Goal: Task Accomplishment & Management: Use online tool/utility

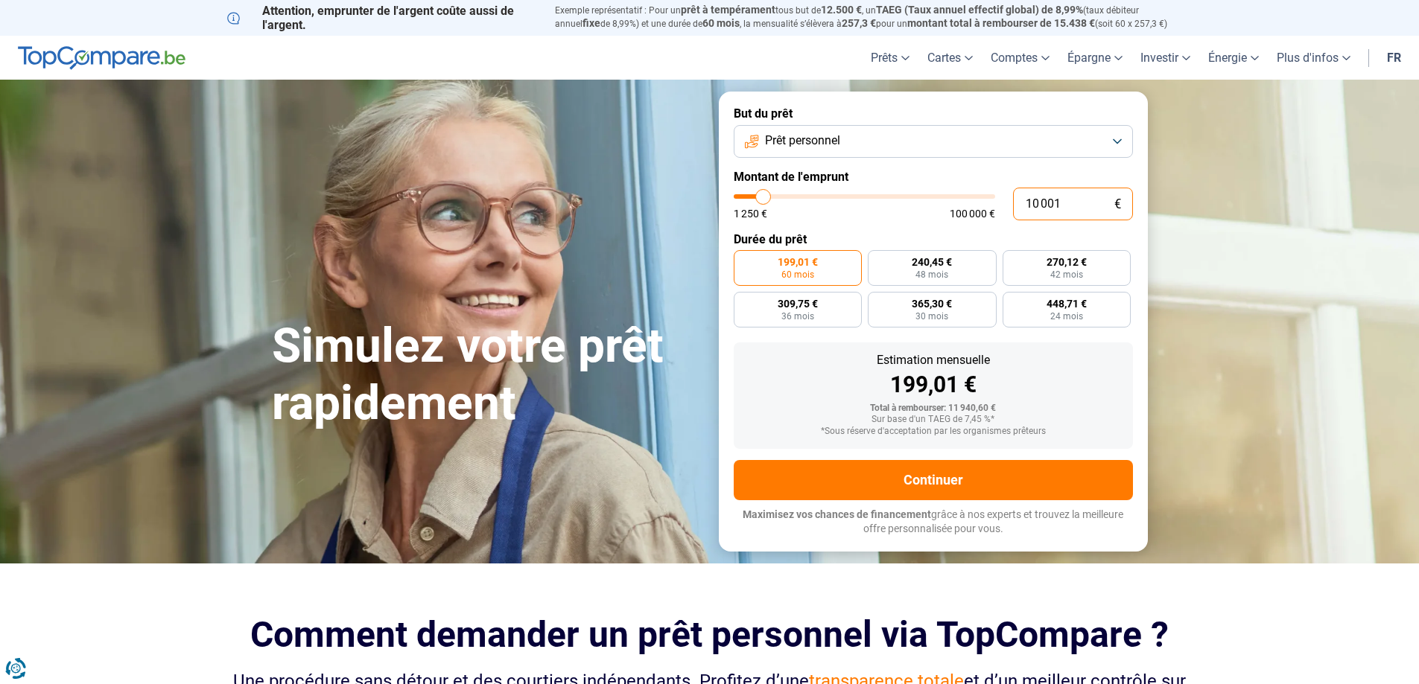
click at [1047, 208] on input "10 001" at bounding box center [1073, 204] width 120 height 33
type input "5"
type input "1250"
type input "50"
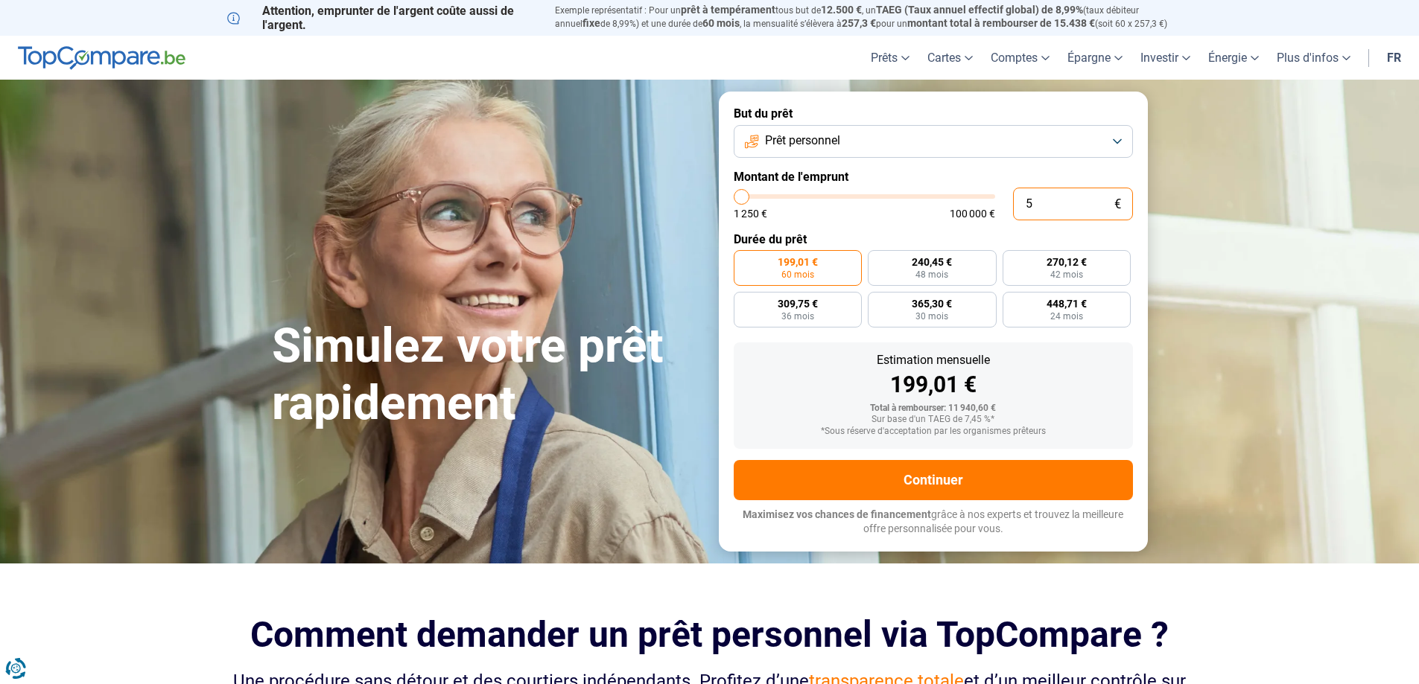
type input "1250"
type input "500"
type input "1250"
type input "5 000"
type input "5000"
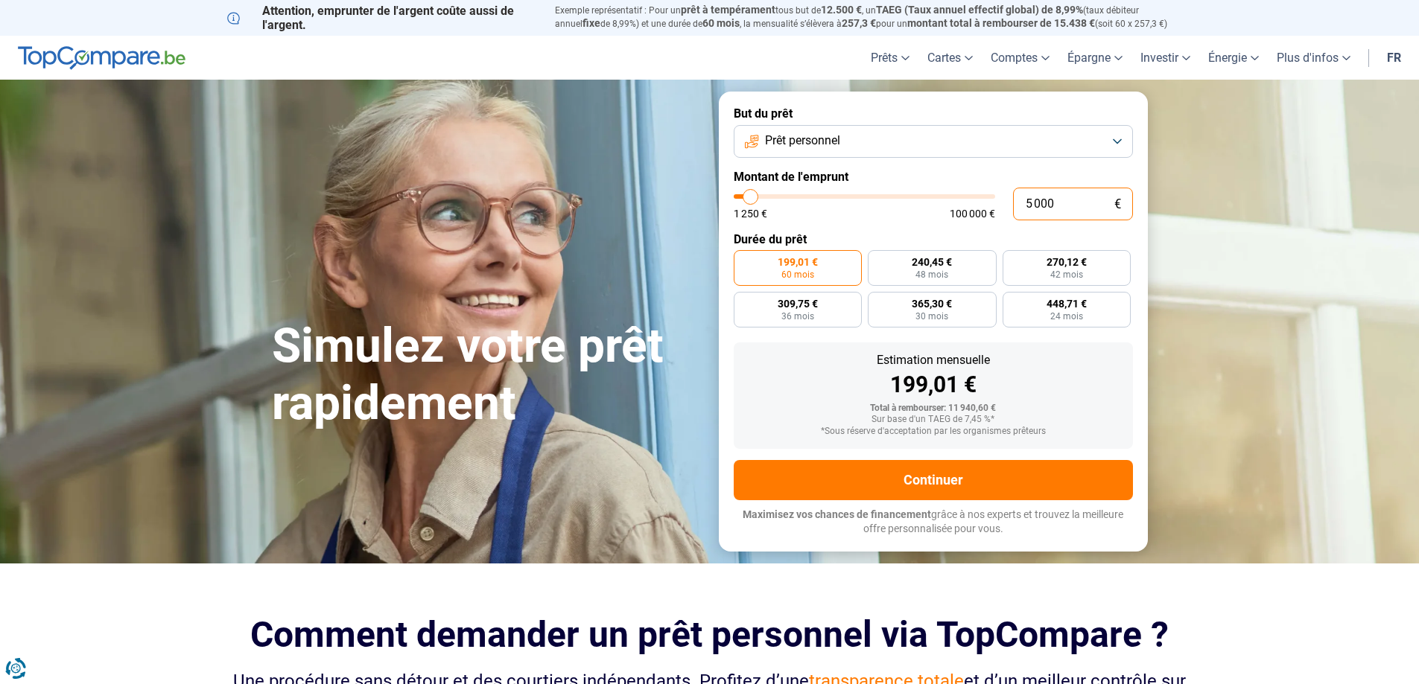
radio input "true"
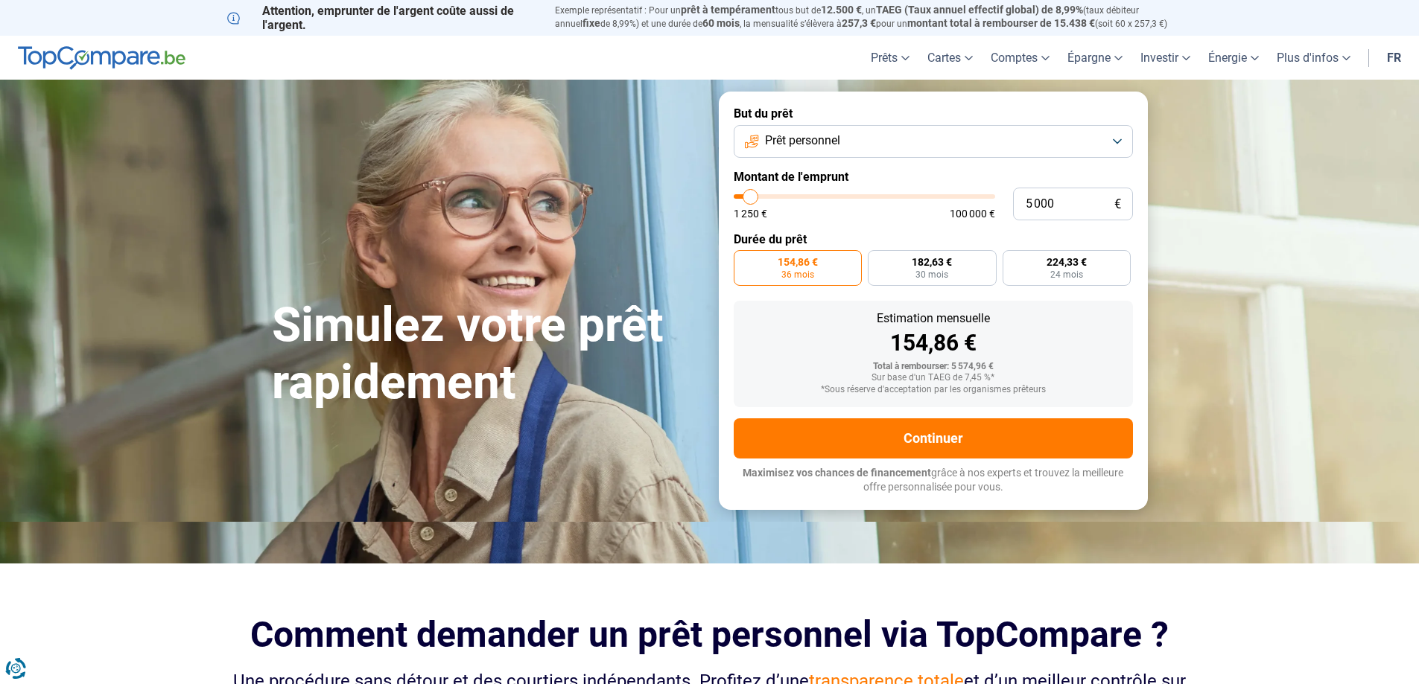
type input "5 250"
type input "5250"
type input "5 000"
type input "5000"
type input "4 250"
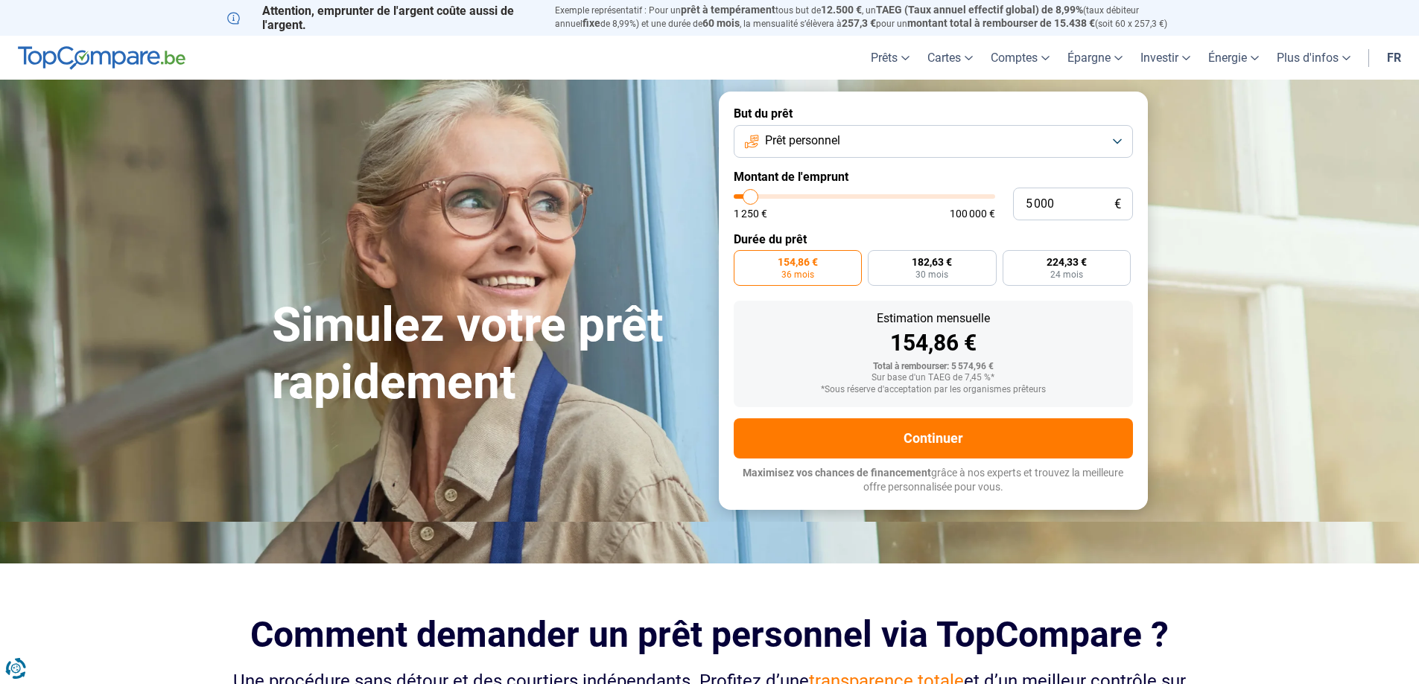
type input "4250"
type input "4 000"
type input "4000"
type input "3 750"
type input "3750"
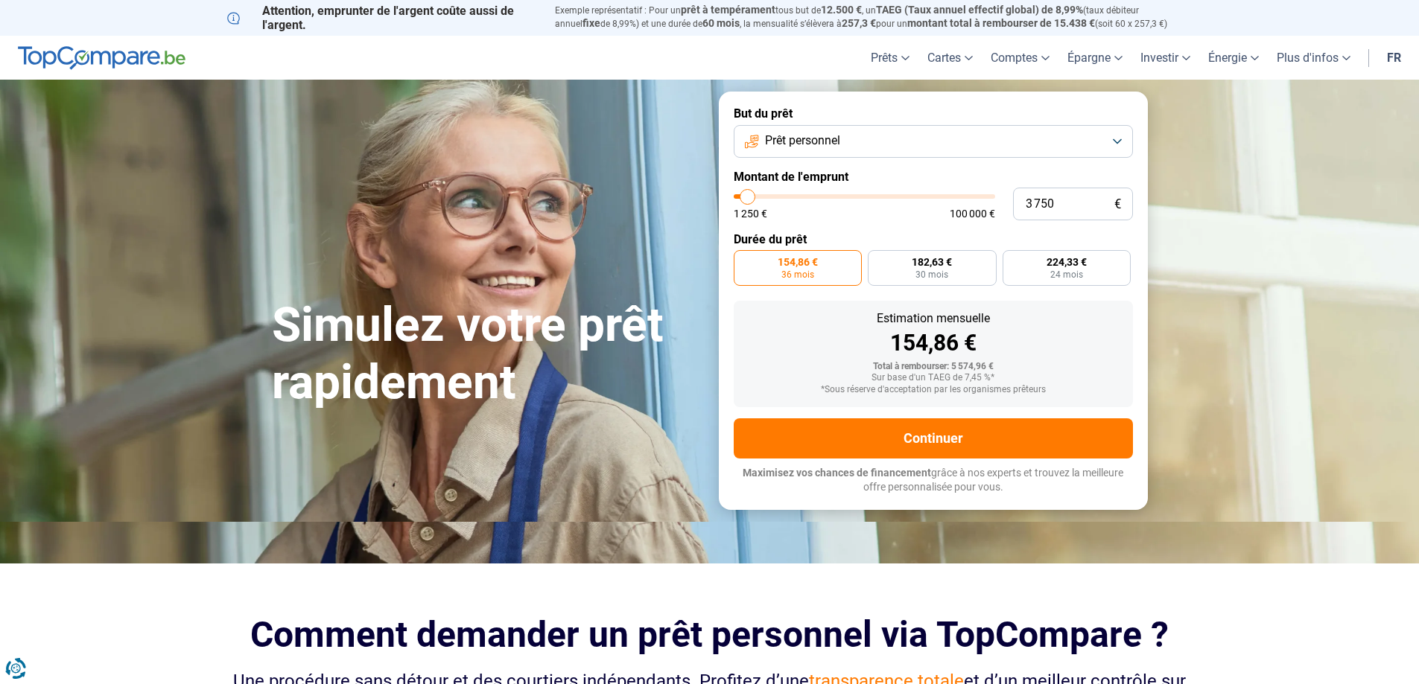
type input "3 500"
type input "3500"
type input "3 000"
type input "3000"
type input "2 750"
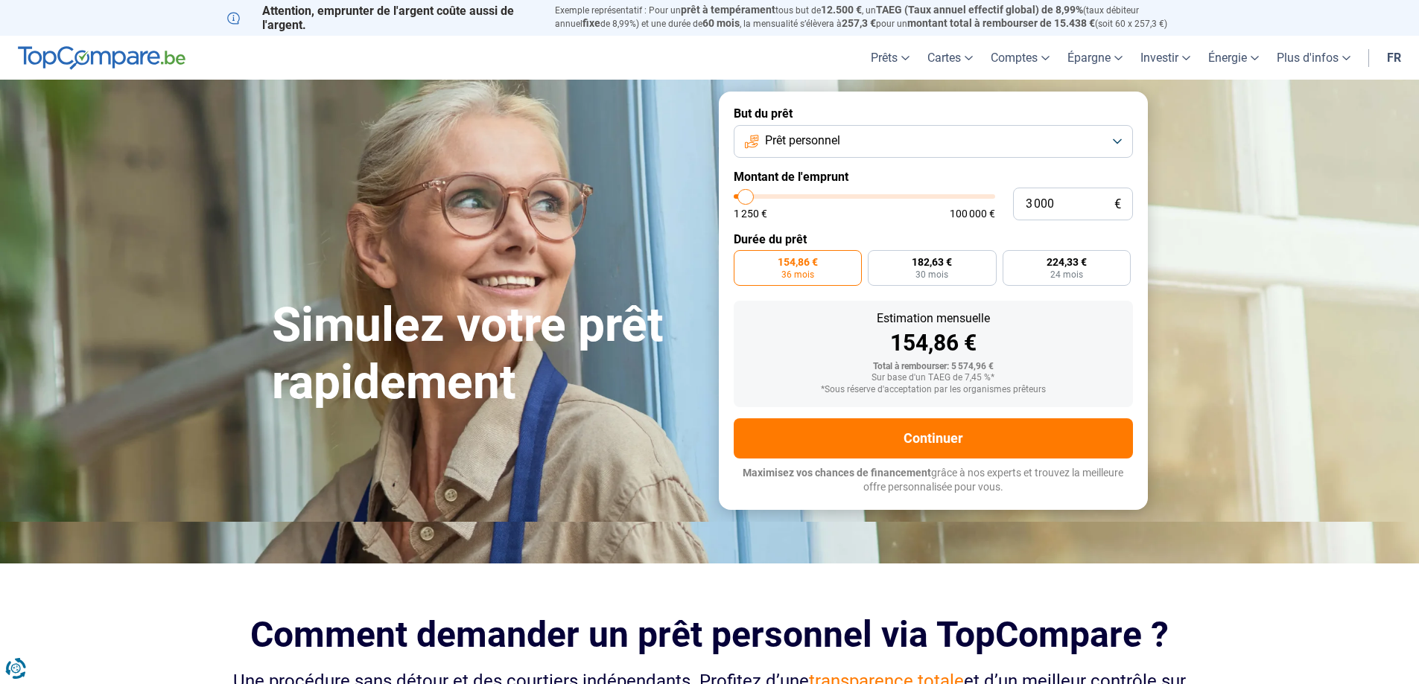
type input "2750"
type input "2 250"
type input "2250"
type input "2 000"
type input "2000"
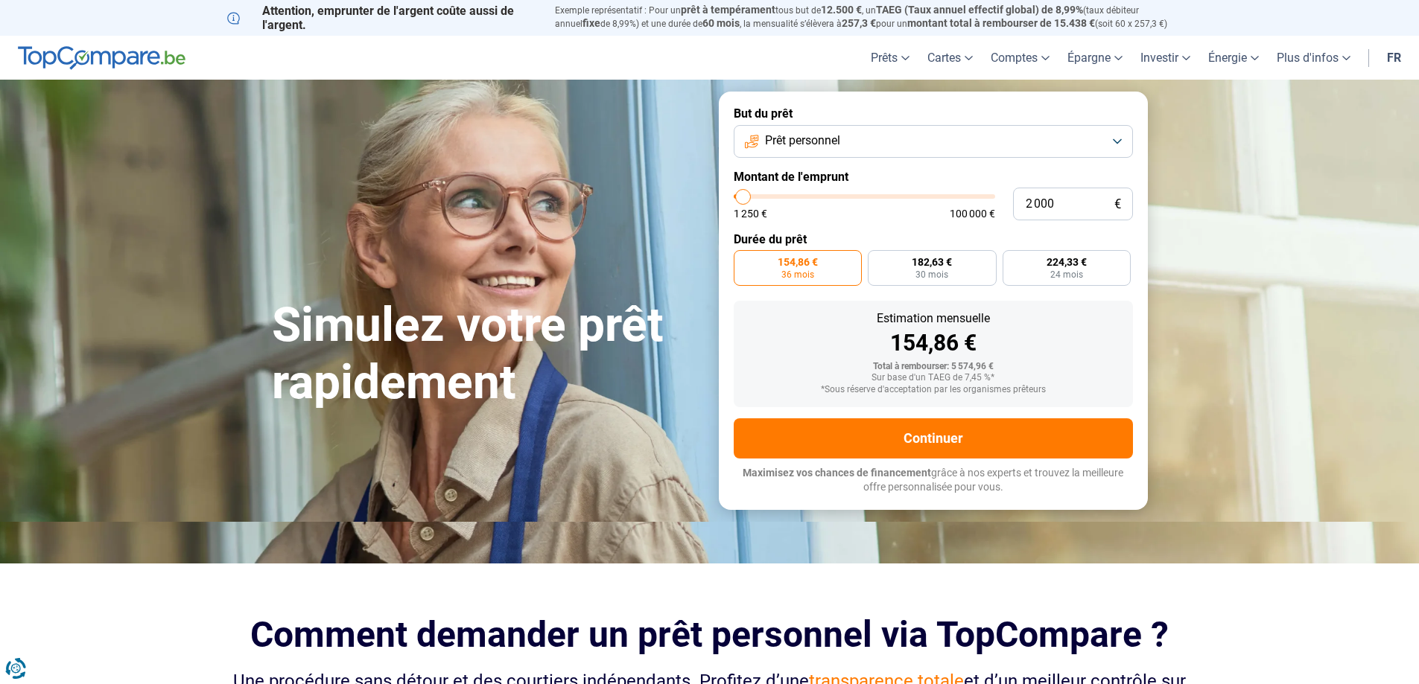
type input "1 500"
type input "1500"
type input "1 250"
type input "1250"
type input "1 500"
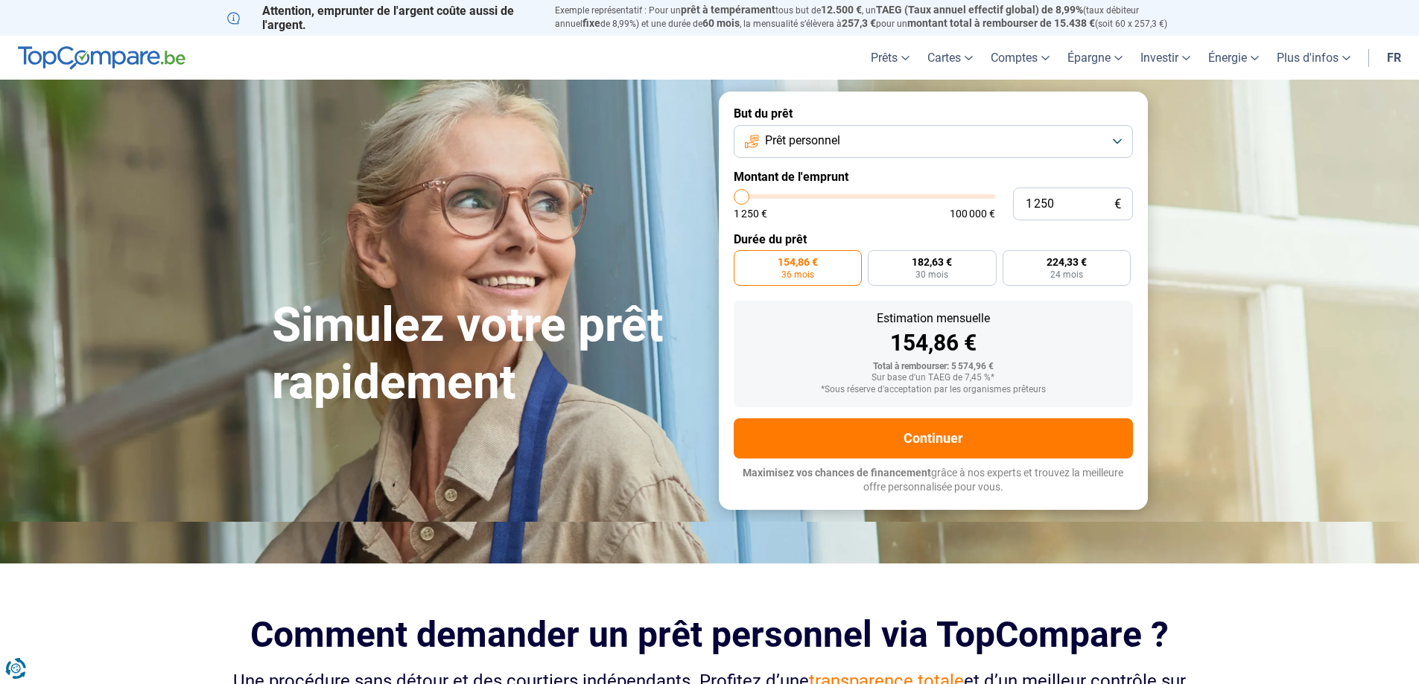
type input "1500"
type input "2 000"
type input "2000"
type input "2 250"
type input "2250"
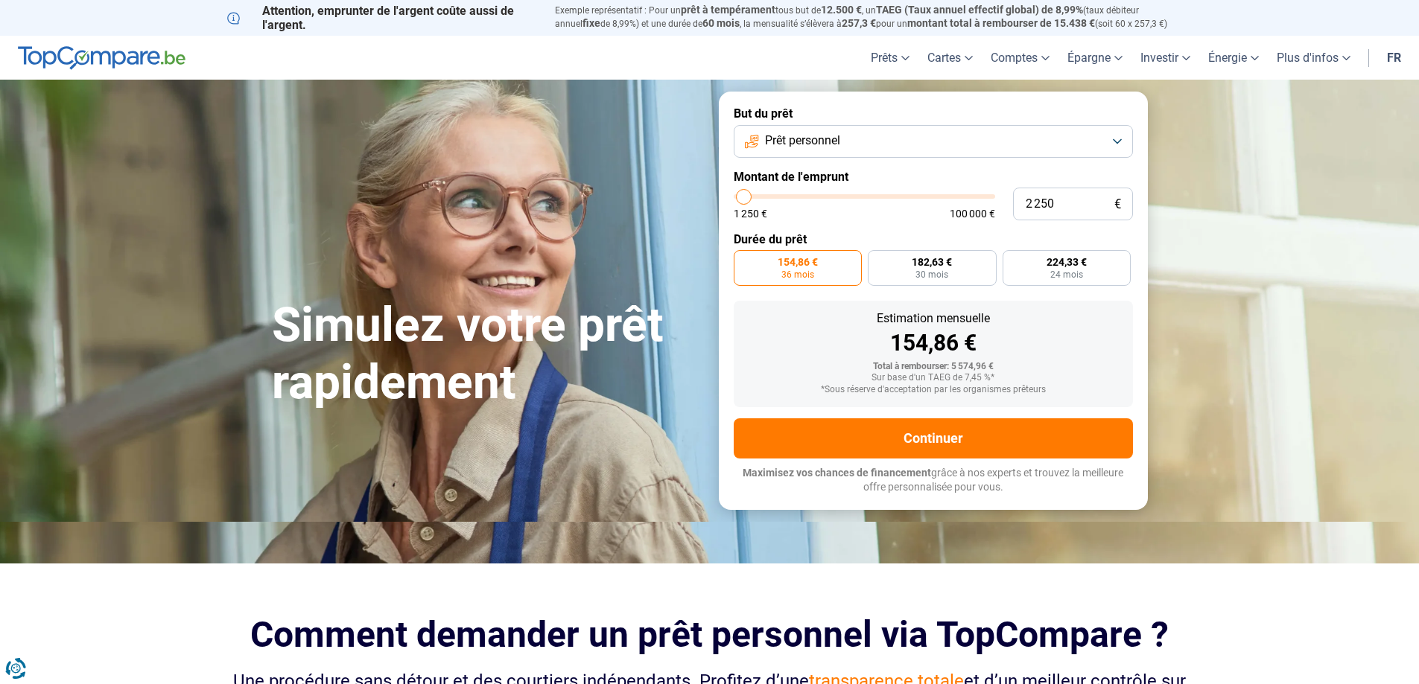
type input "2 500"
type input "2500"
type input "2 750"
type input "2750"
type input "3 000"
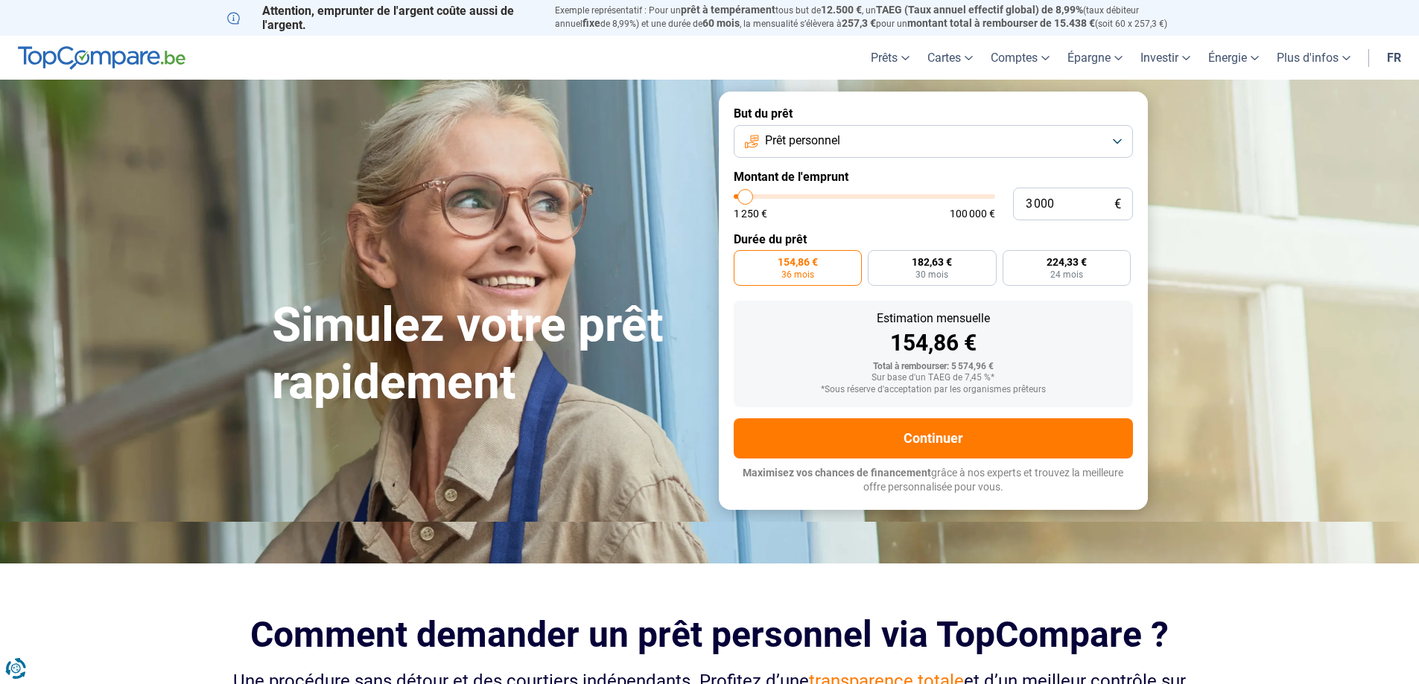
type input "3000"
type input "3 500"
type input "3500"
type input "3 750"
type input "3750"
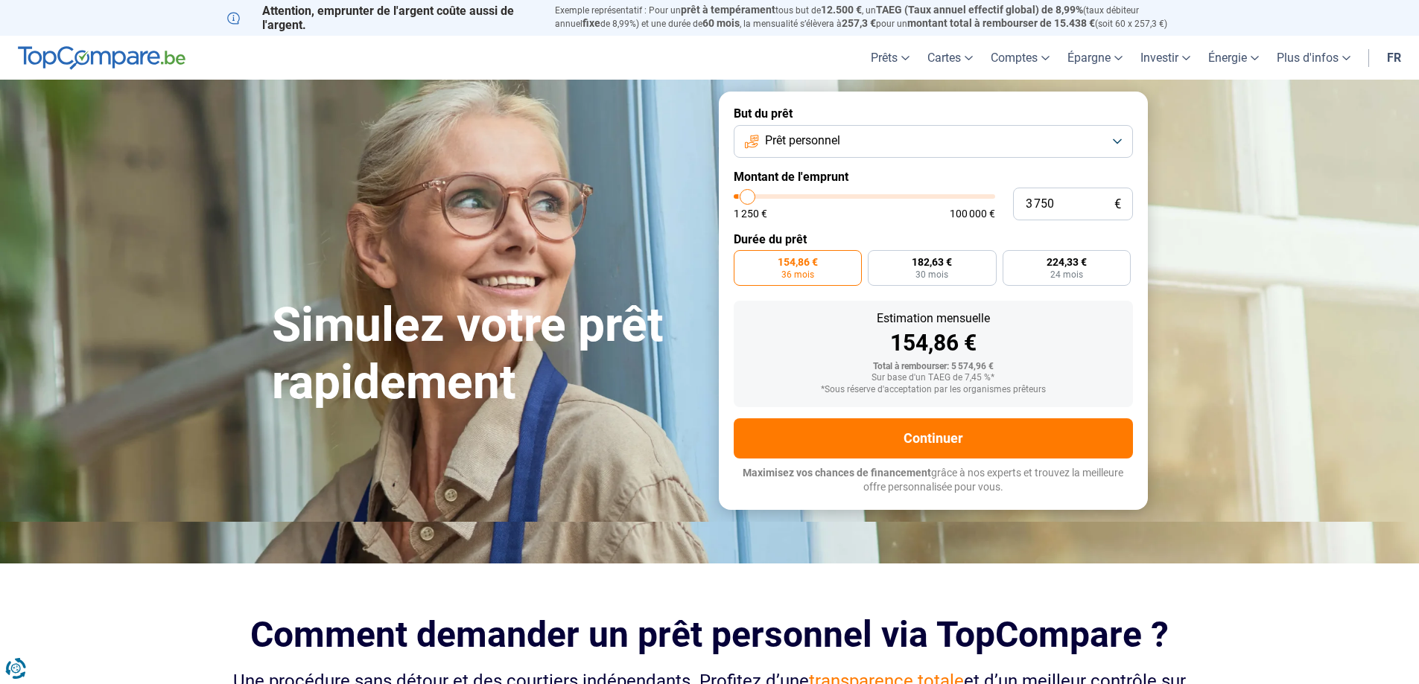
type input "4 000"
type input "4000"
type input "4 250"
type input "4250"
type input "4 500"
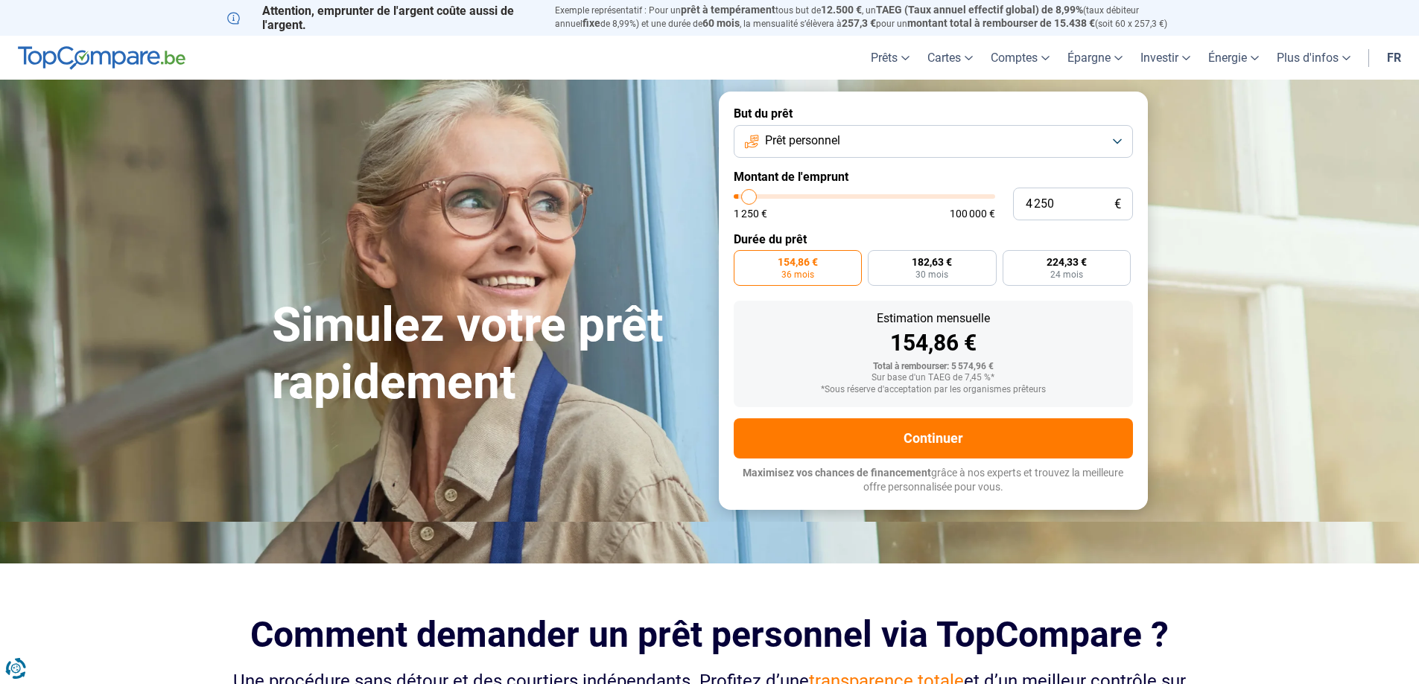
type input "4500"
type input "5 000"
type input "5000"
type input "5 250"
type input "5250"
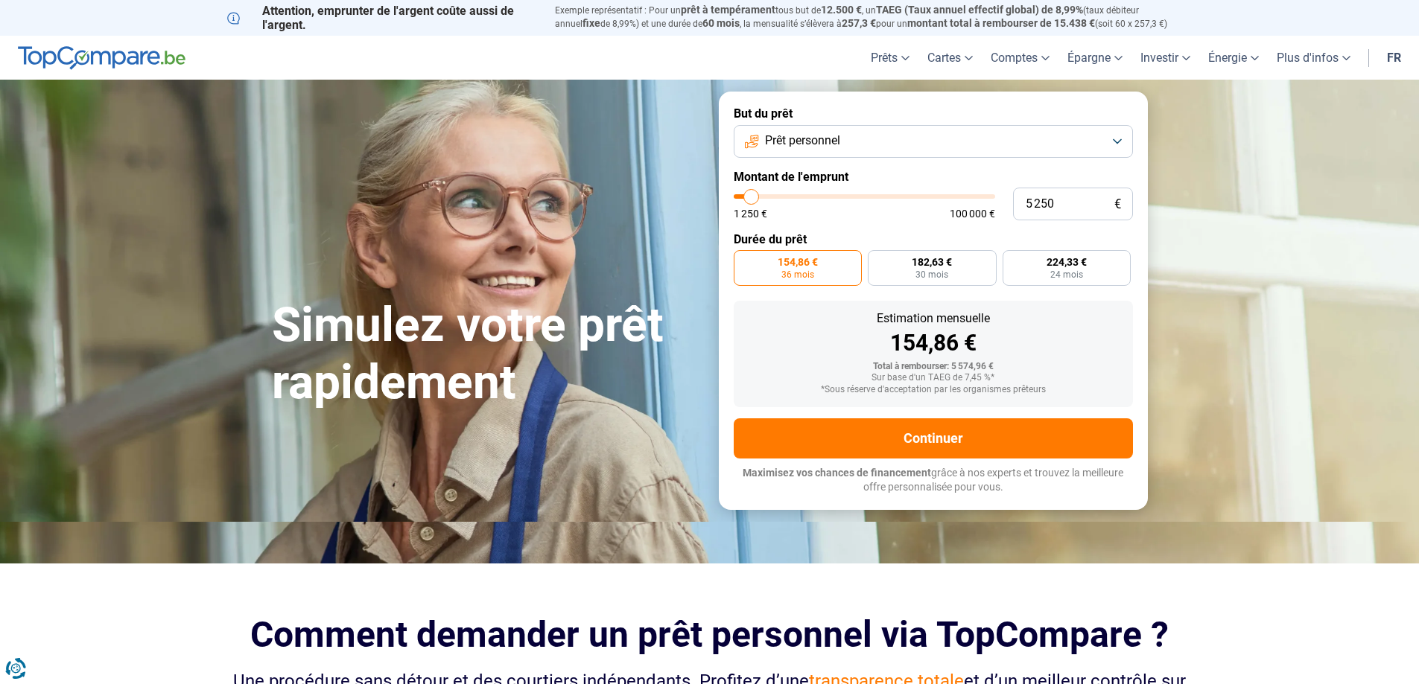
type input "5 000"
type input "5000"
type input "4 500"
type input "4500"
type input "4 250"
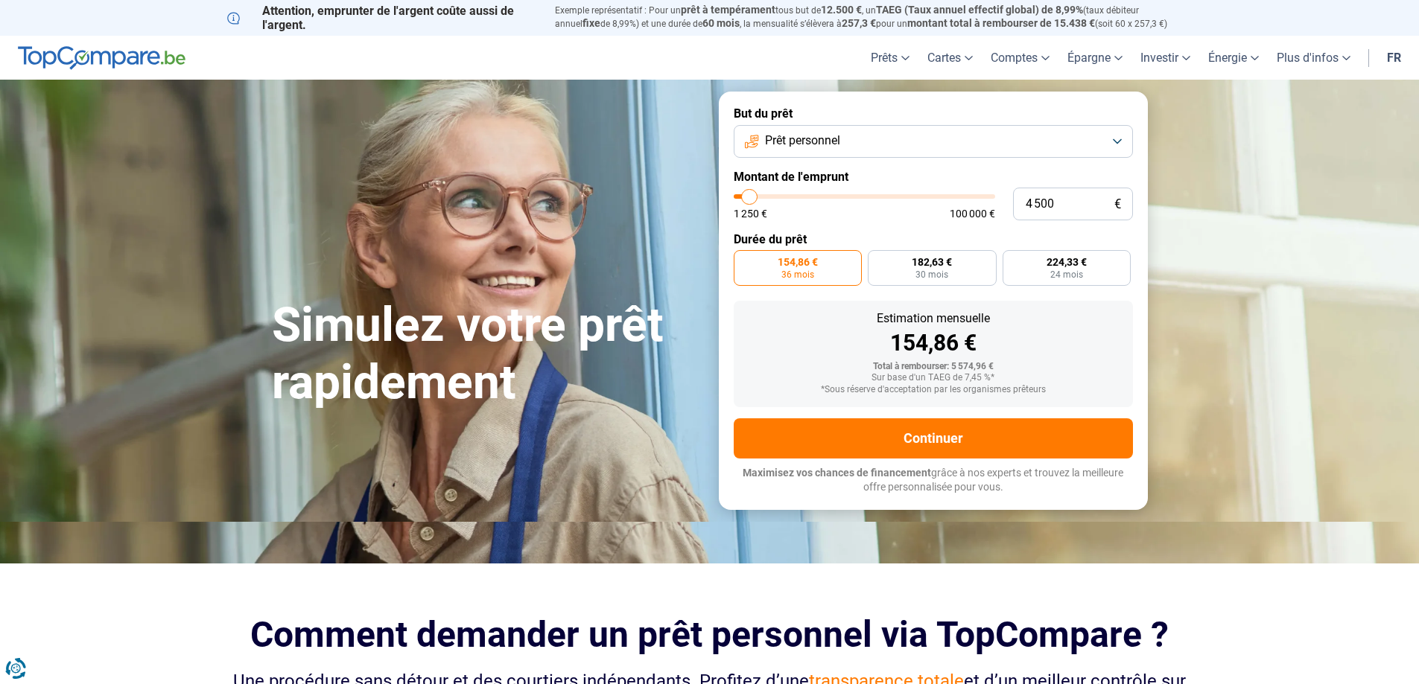
type input "4250"
type input "4 500"
type input "4500"
type input "5 000"
type input "5000"
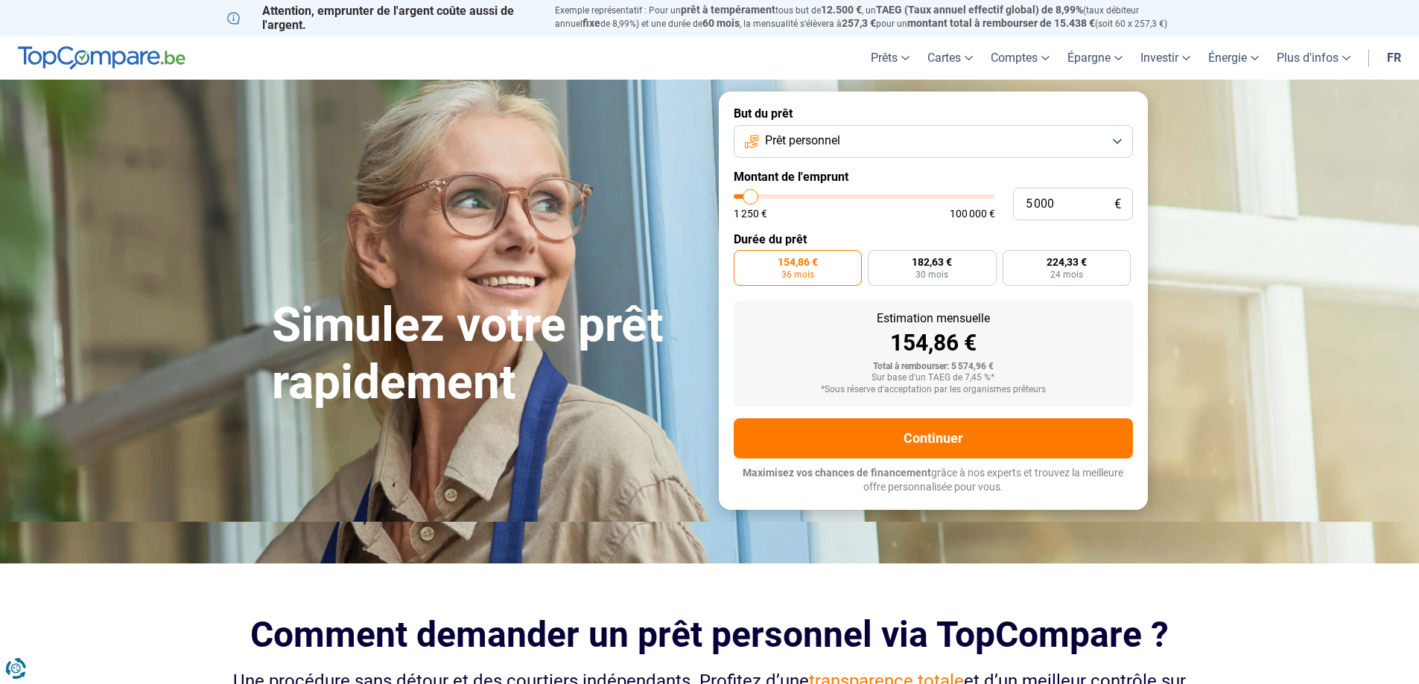
click at [751, 199] on input "range" at bounding box center [863, 196] width 261 height 4
